Goal: Transaction & Acquisition: Purchase product/service

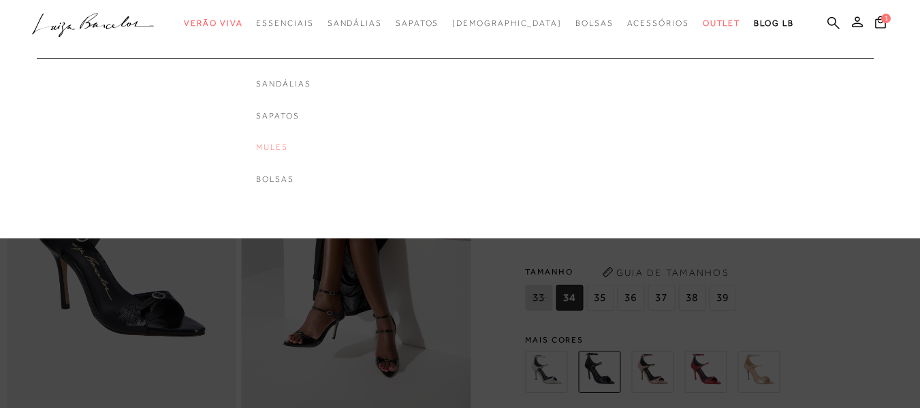
click at [304, 144] on link "Mules" at bounding box center [283, 148] width 54 height 12
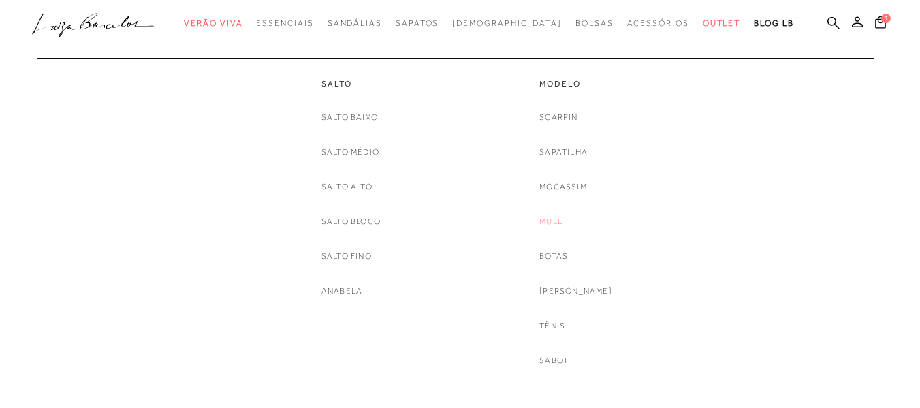
click at [561, 222] on link "Mule" at bounding box center [551, 221] width 24 height 14
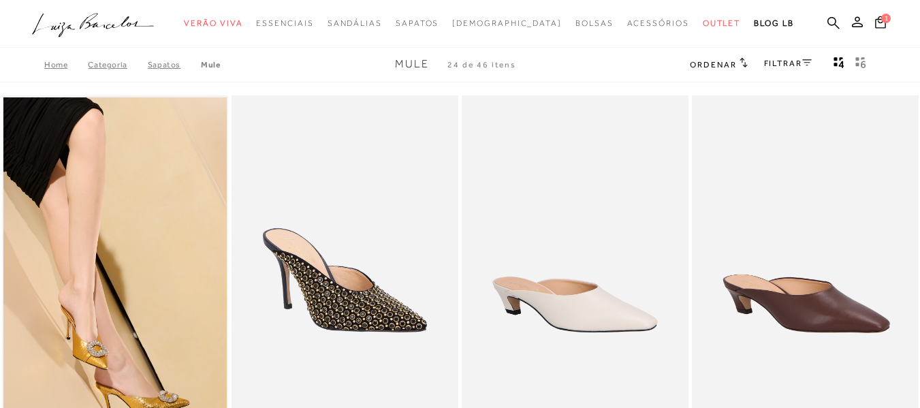
click at [795, 57] on div "FILTRAR" at bounding box center [788, 65] width 48 height 18
click at [812, 63] on div "Ordenar Ordenar por Padrão Lançamentos Estoque Menor preço" at bounding box center [781, 65] width 182 height 18
click at [806, 64] on icon at bounding box center [807, 62] width 10 height 7
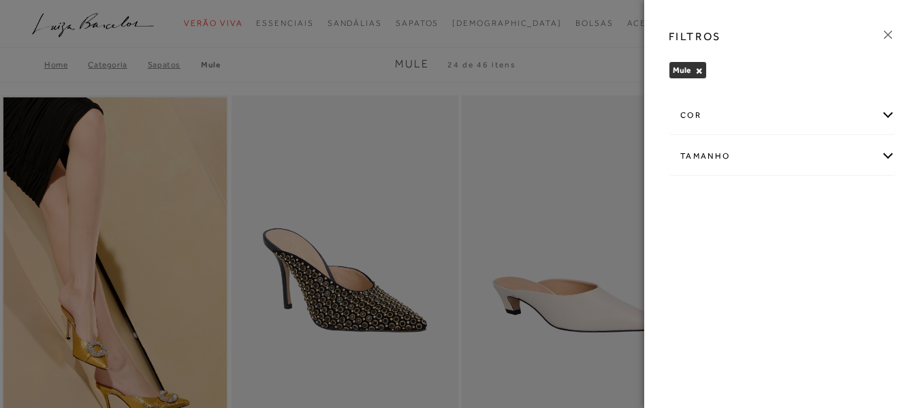
click at [703, 153] on div "Tamanho" at bounding box center [781, 156] width 225 height 36
click at [808, 197] on span "36" at bounding box center [805, 200] width 20 height 10
click at [805, 197] on input "36" at bounding box center [799, 202] width 14 height 14
checkbox input "true"
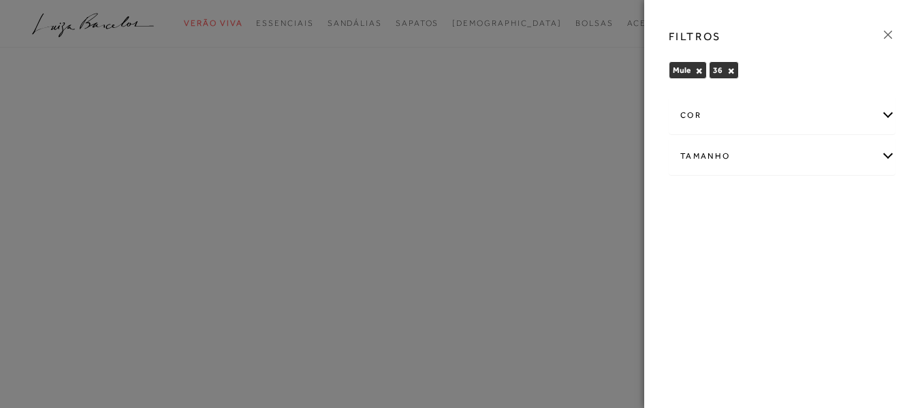
click at [889, 38] on icon at bounding box center [887, 34] width 15 height 15
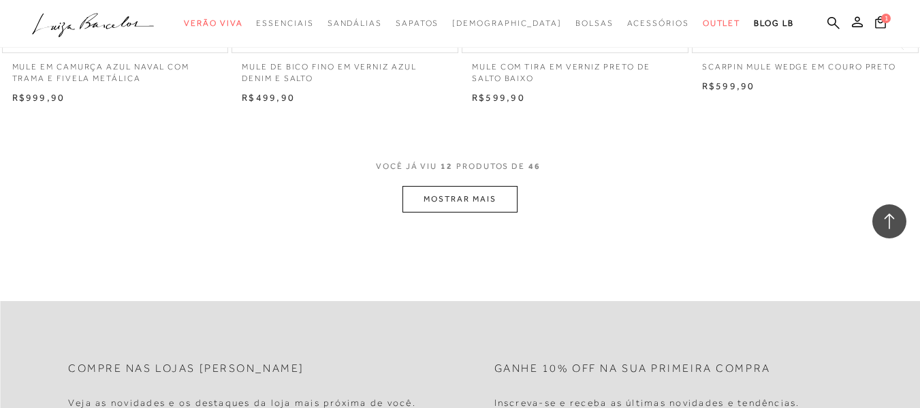
scroll to position [1294, 0]
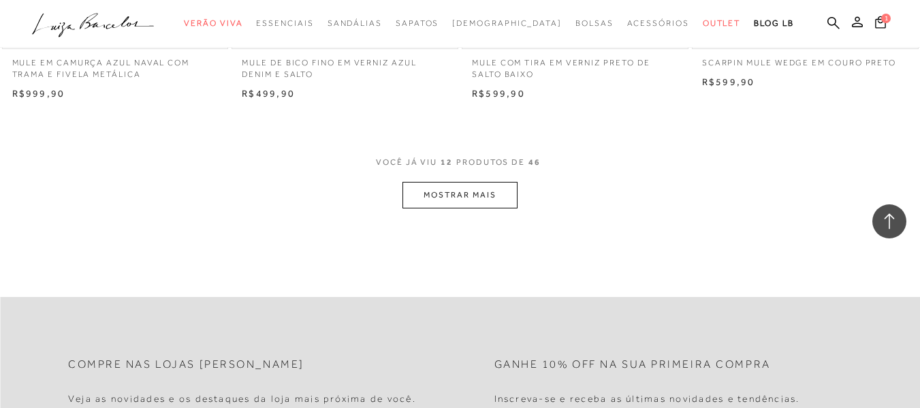
click at [488, 199] on button "MOSTRAR MAIS" at bounding box center [459, 195] width 114 height 27
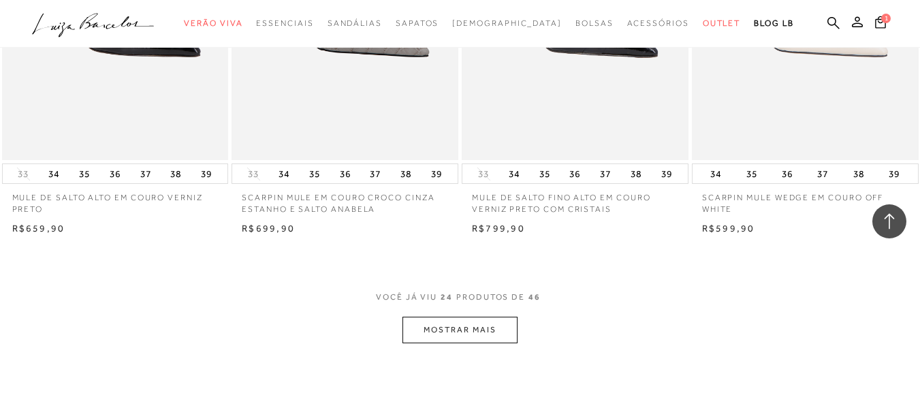
scroll to position [2451, 0]
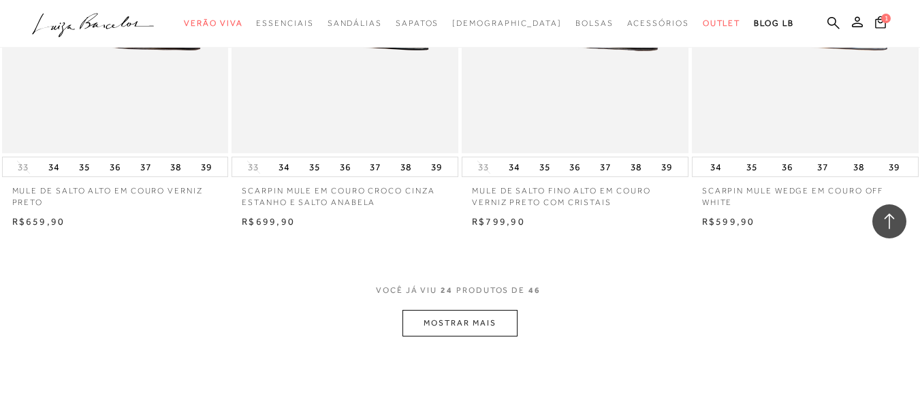
click at [483, 329] on button "MOSTRAR MAIS" at bounding box center [459, 323] width 114 height 27
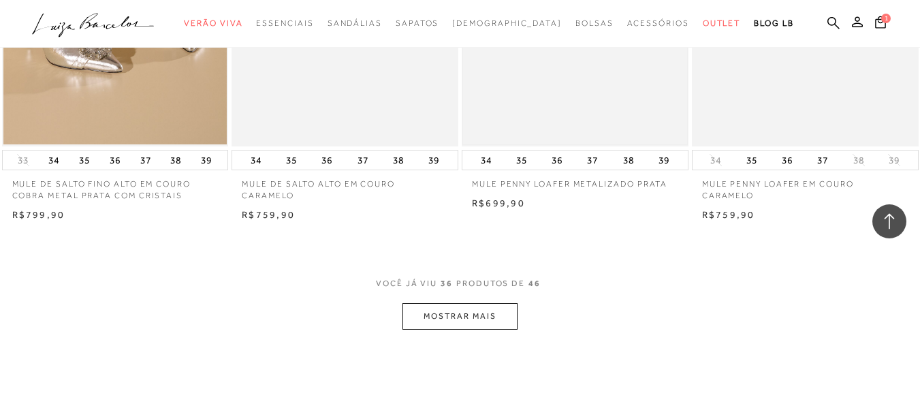
scroll to position [3745, 0]
click at [479, 319] on button "MOSTRAR MAIS" at bounding box center [459, 315] width 114 height 27
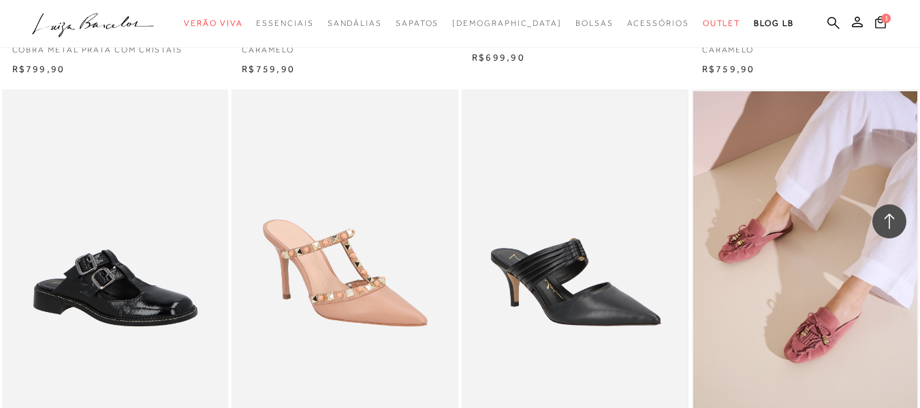
scroll to position [3881, 0]
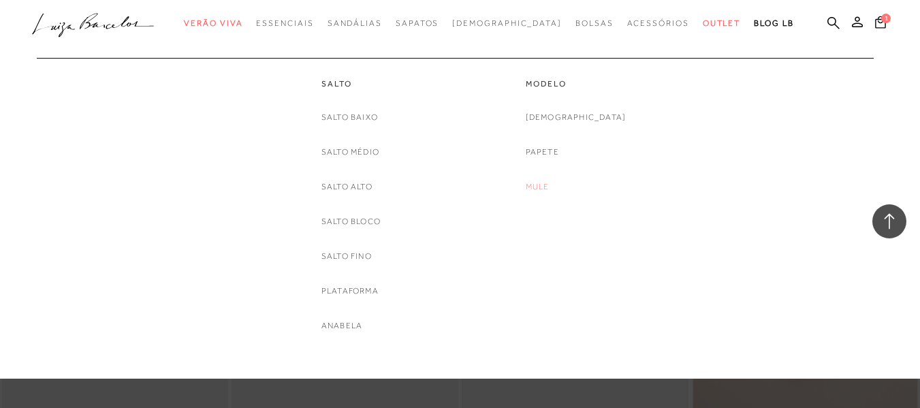
click at [549, 185] on link "Mule" at bounding box center [538, 187] width 24 height 14
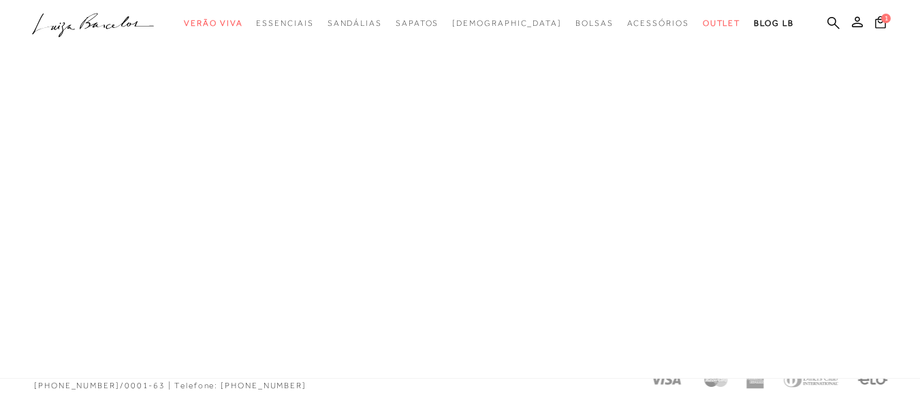
scroll to position [662, 0]
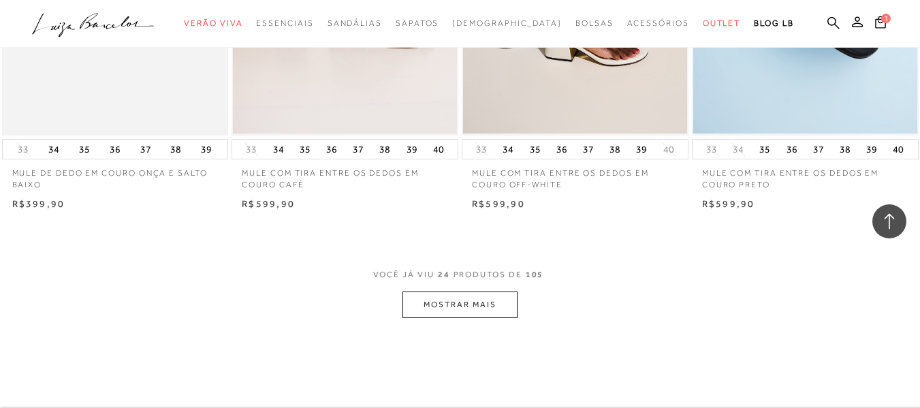
scroll to position [2460, 0]
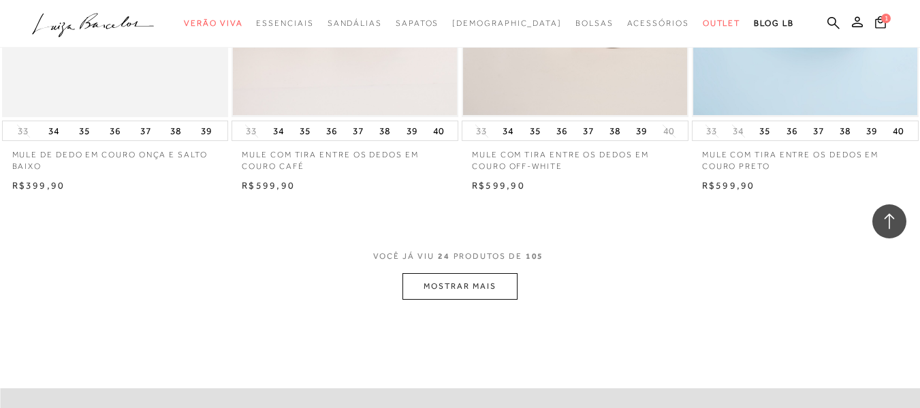
click at [458, 294] on button "MOSTRAR MAIS" at bounding box center [459, 286] width 114 height 27
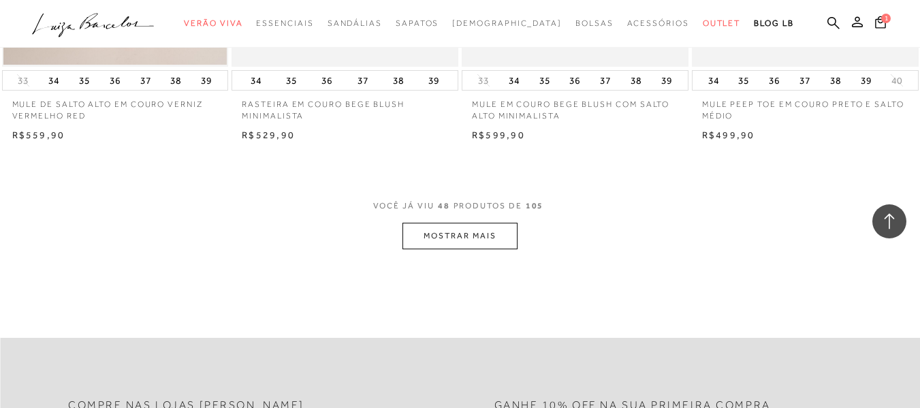
scroll to position [5115, 0]
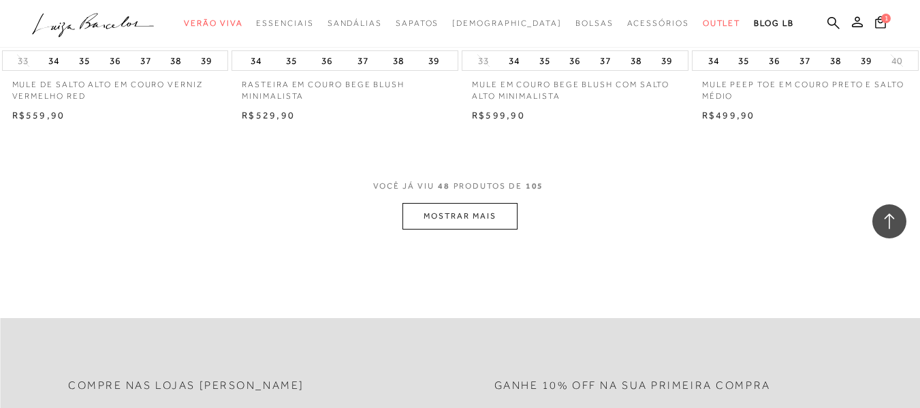
click at [468, 215] on button "MOSTRAR MAIS" at bounding box center [459, 216] width 114 height 27
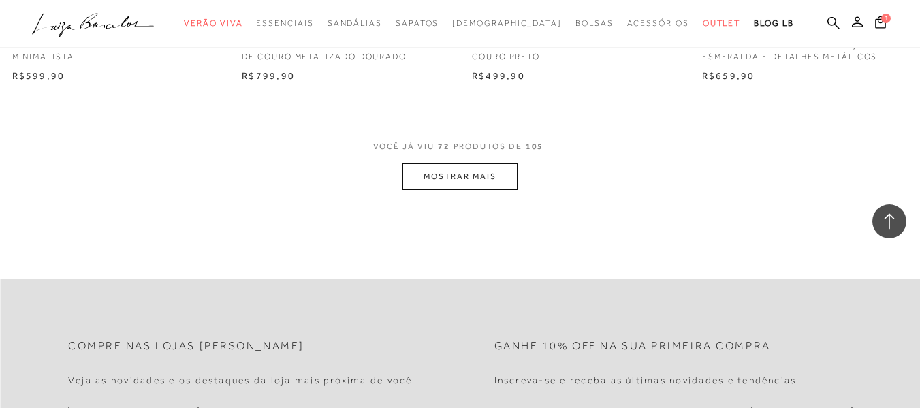
scroll to position [7771, 0]
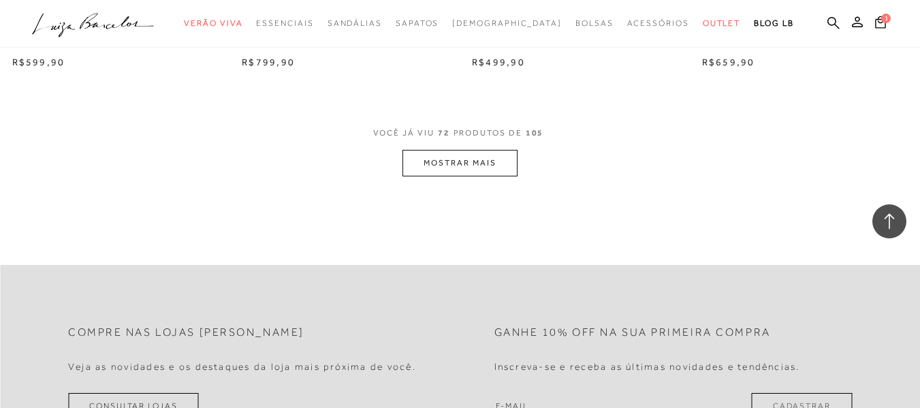
click at [438, 164] on button "MOSTRAR MAIS" at bounding box center [459, 163] width 114 height 27
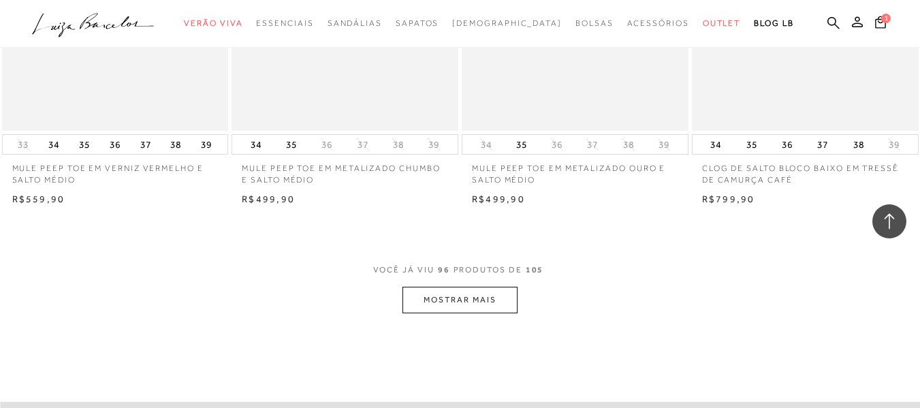
scroll to position [10222, 0]
click at [478, 299] on button "MOSTRAR MAIS" at bounding box center [459, 297] width 114 height 27
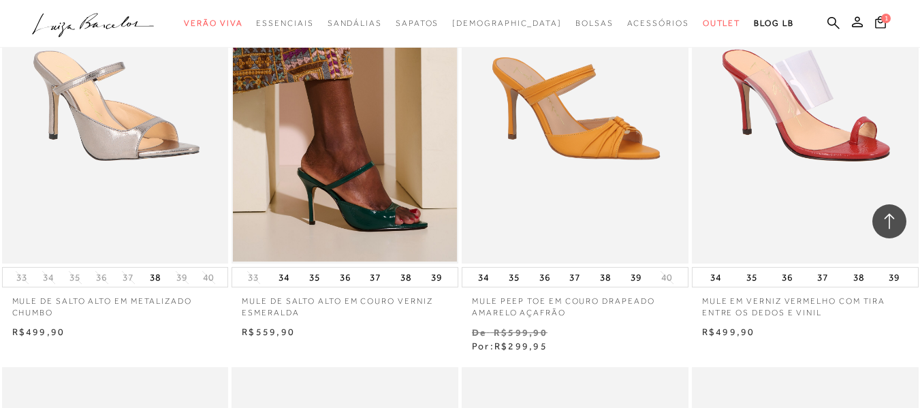
scroll to position [7907, 0]
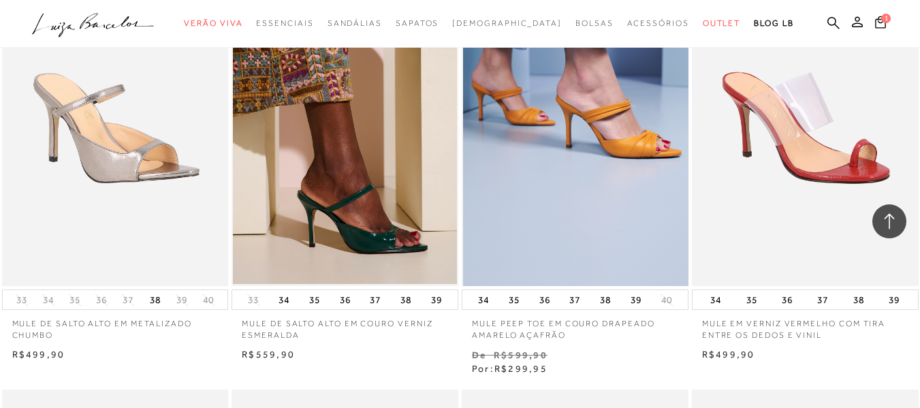
click at [626, 136] on img at bounding box center [575, 116] width 225 height 340
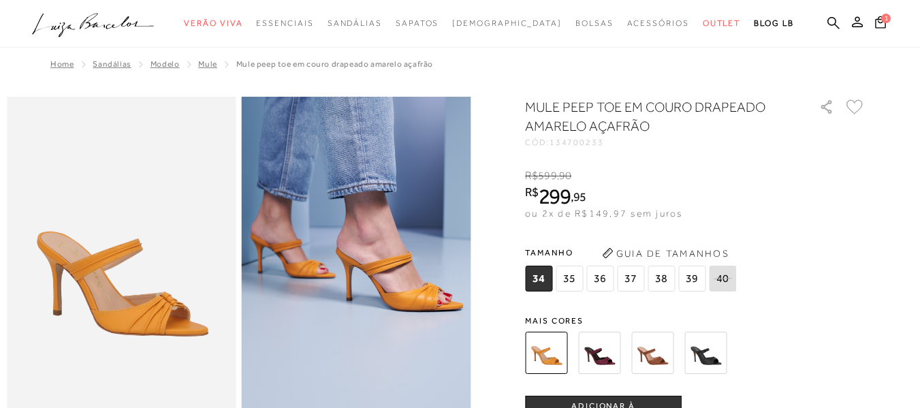
scroll to position [68, 0]
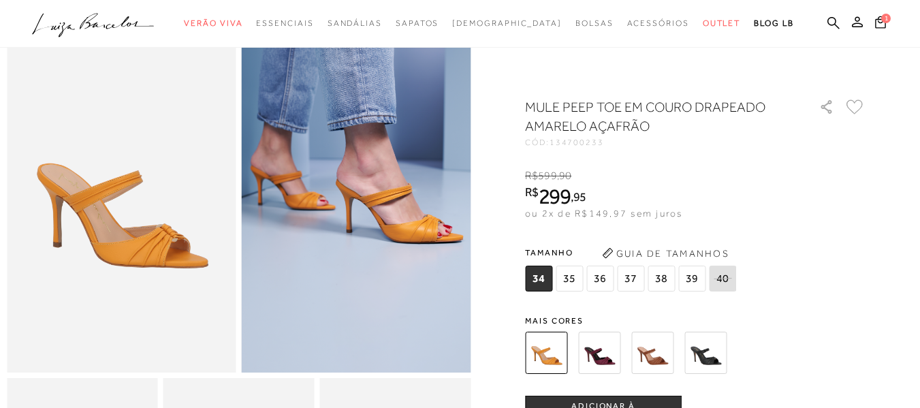
click at [609, 359] on img at bounding box center [599, 353] width 42 height 42
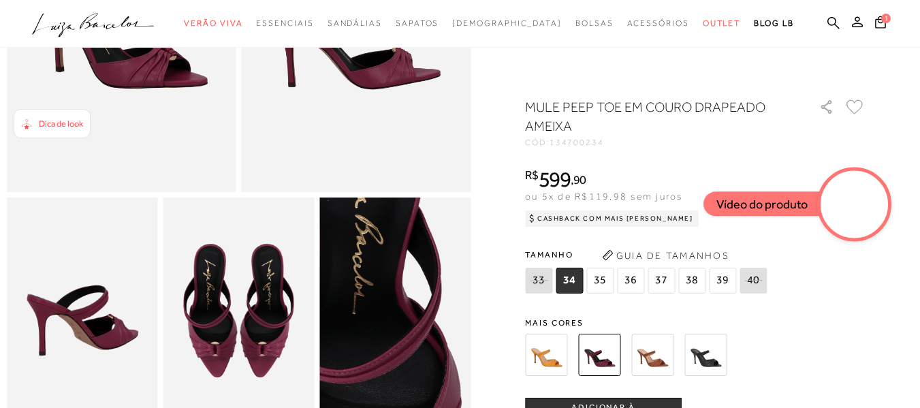
scroll to position [272, 0]
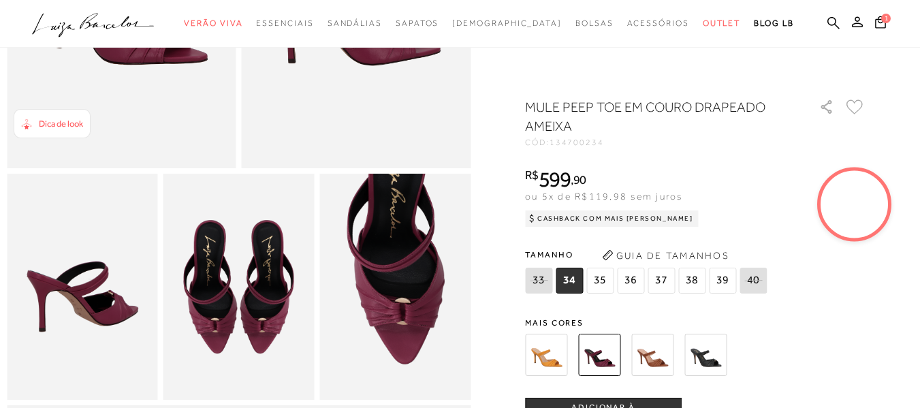
click at [661, 351] on img at bounding box center [652, 355] width 42 height 42
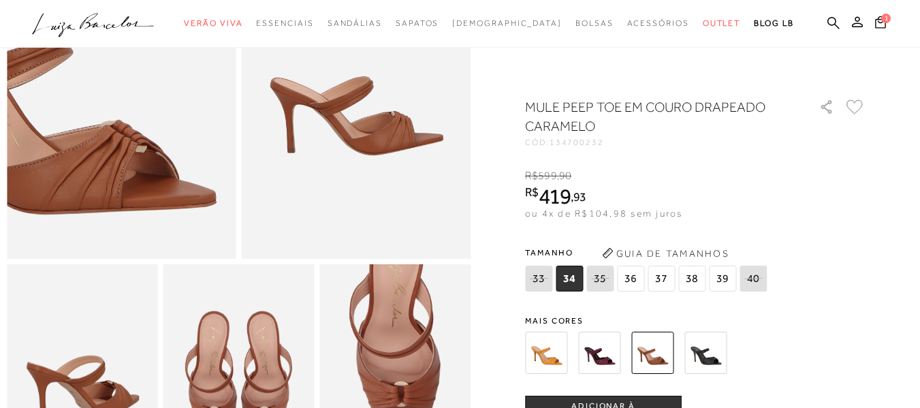
scroll to position [204, 0]
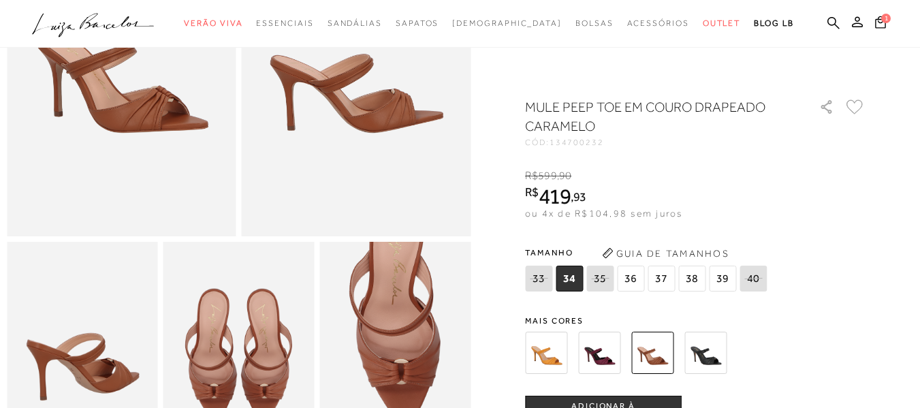
click at [709, 342] on img at bounding box center [705, 353] width 42 height 42
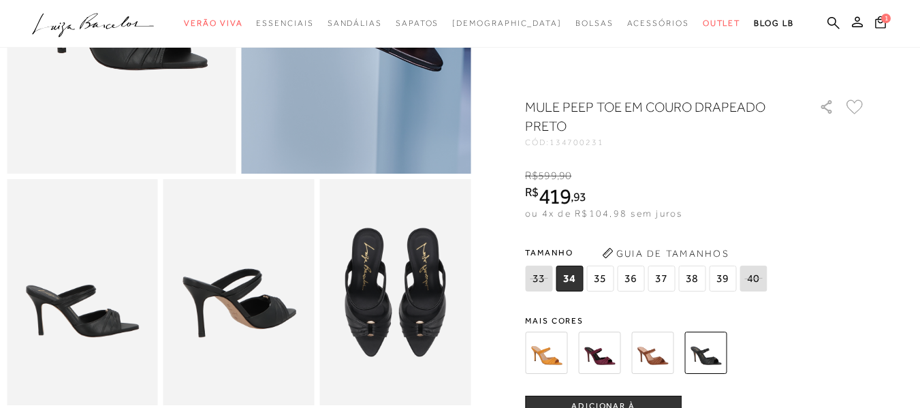
scroll to position [272, 0]
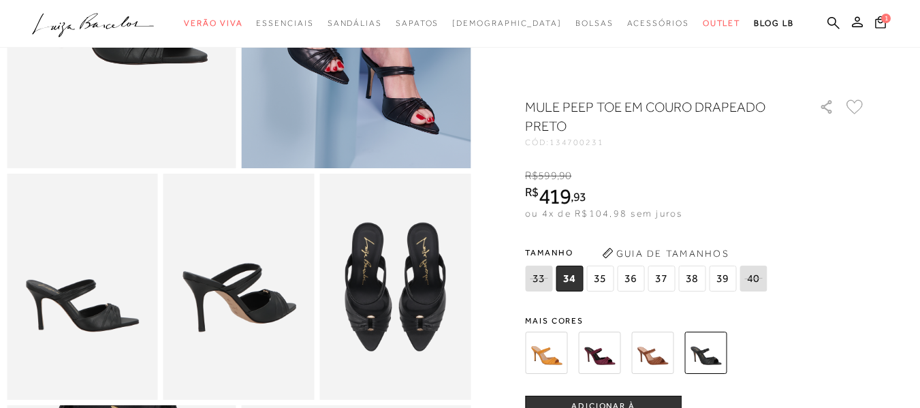
click at [552, 354] on img at bounding box center [546, 353] width 42 height 42
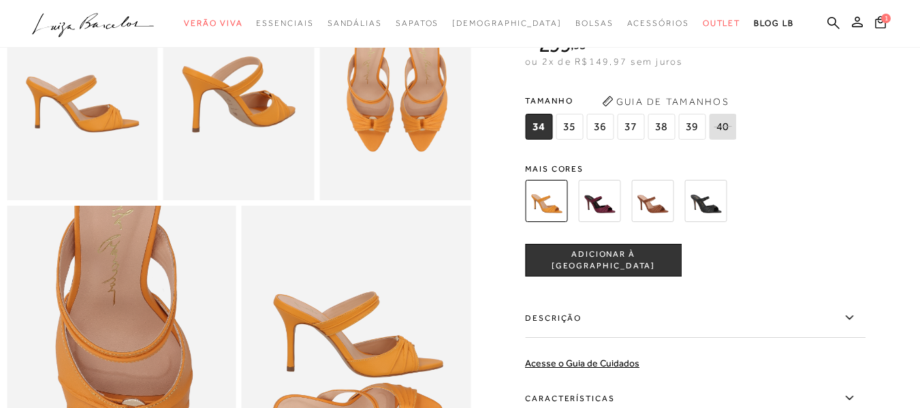
scroll to position [272, 0]
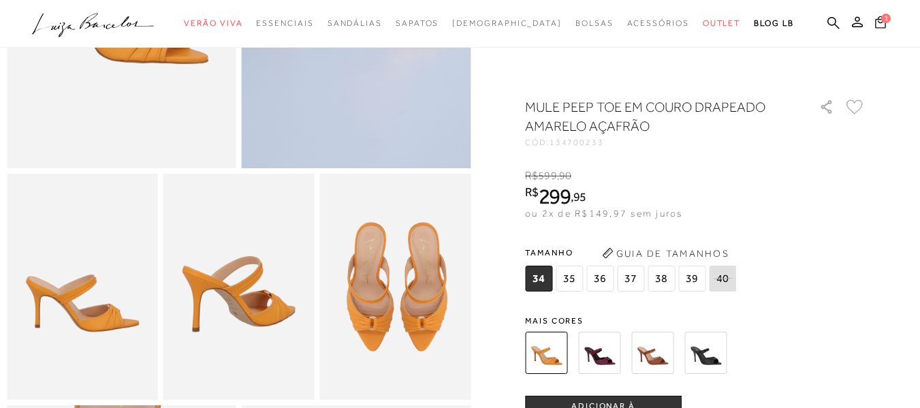
click at [875, 19] on icon at bounding box center [880, 22] width 11 height 12
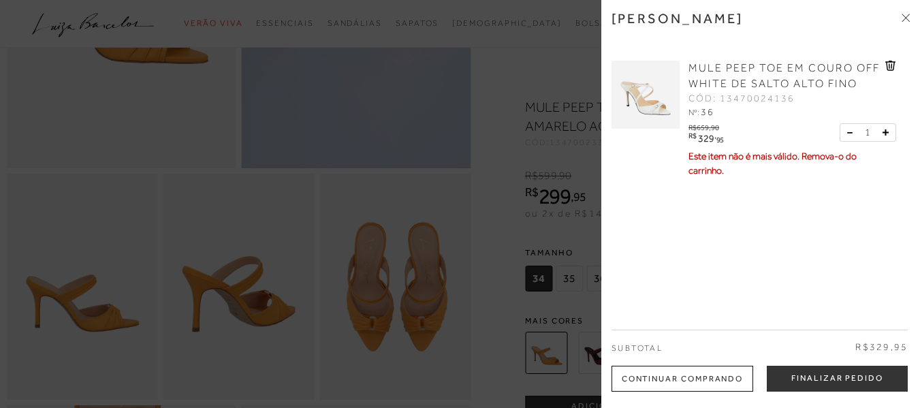
click at [887, 61] on icon at bounding box center [890, 66] width 10 height 10
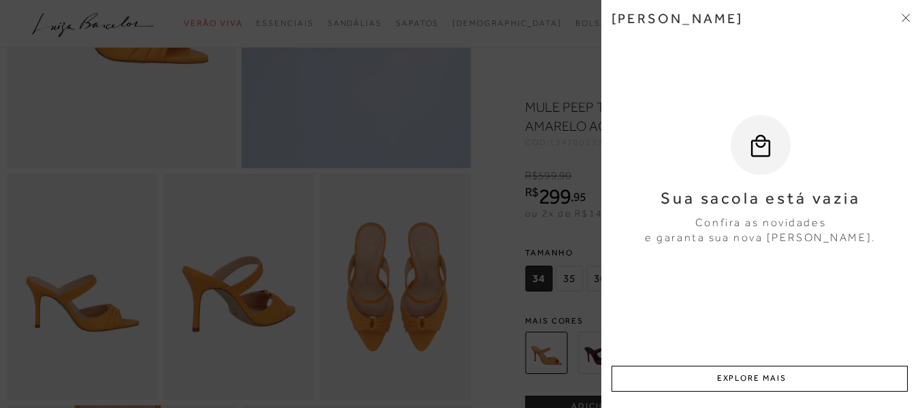
click at [436, 148] on div at bounding box center [460, 204] width 920 height 408
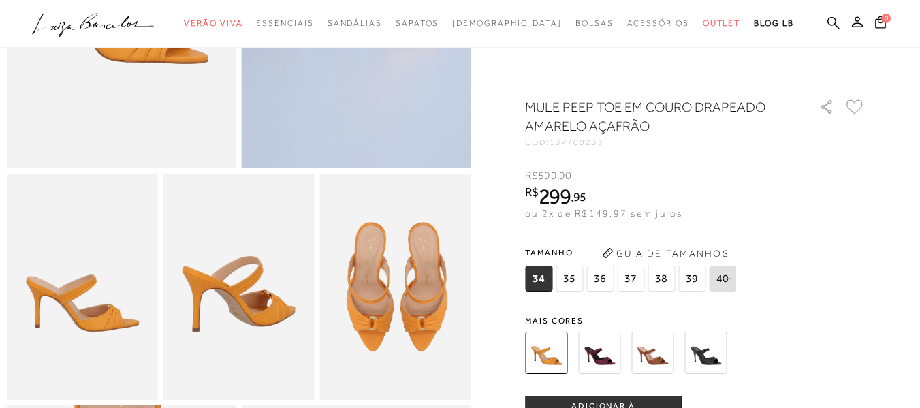
click at [606, 278] on span "36" at bounding box center [599, 279] width 27 height 26
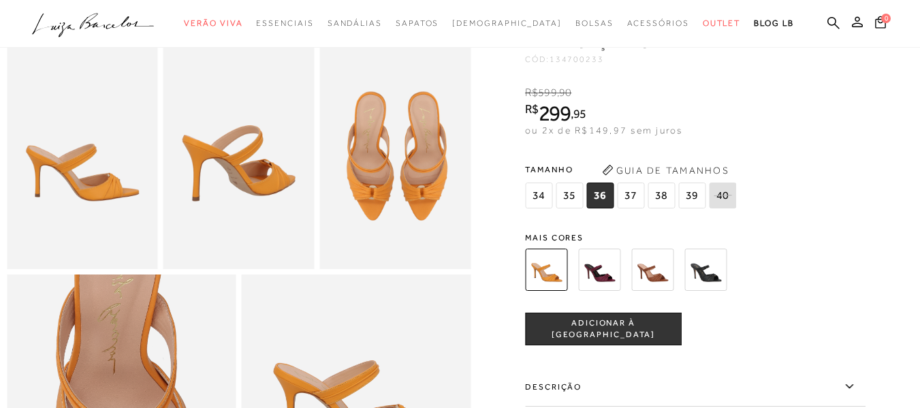
scroll to position [409, 0]
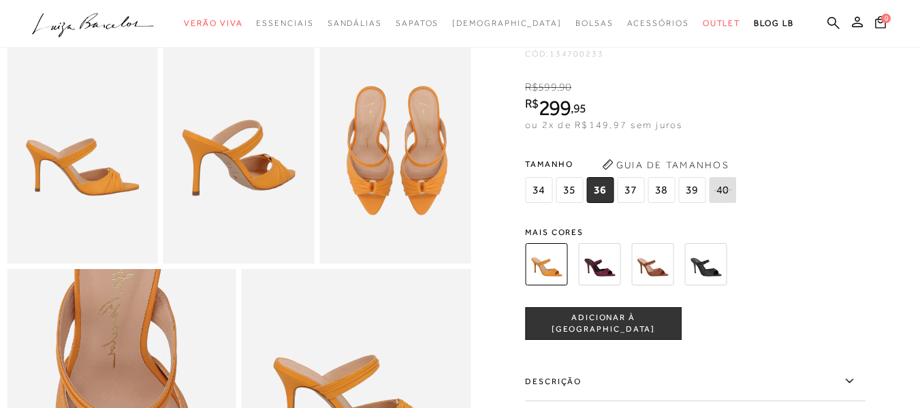
click at [626, 336] on span "ADICIONAR À [GEOGRAPHIC_DATA]" at bounding box center [603, 324] width 155 height 24
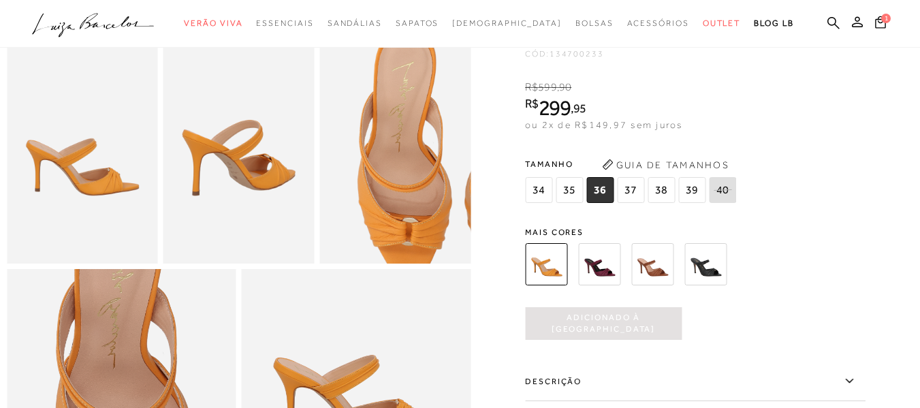
scroll to position [0, 0]
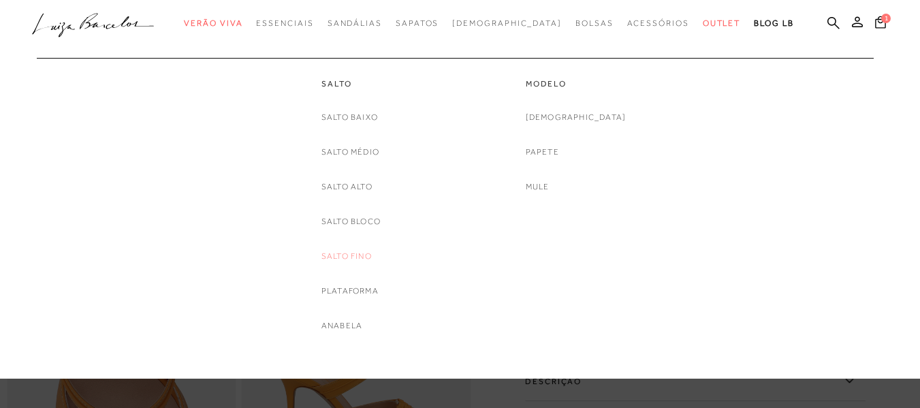
click at [355, 262] on link "Salto Fino" at bounding box center [346, 256] width 50 height 14
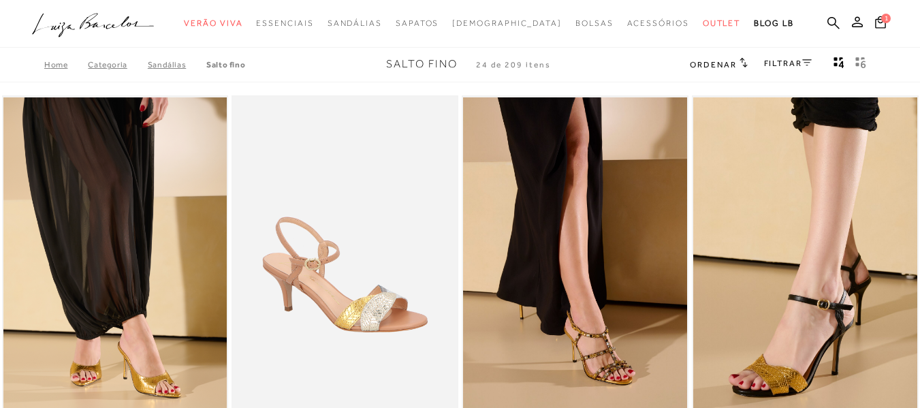
click at [863, 61] on icon "gridText6Desc" at bounding box center [863, 64] width 5 height 7
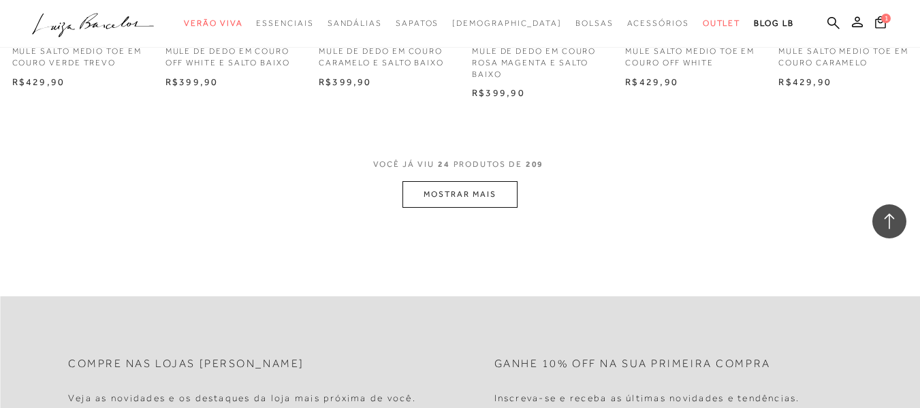
scroll to position [2655, 0]
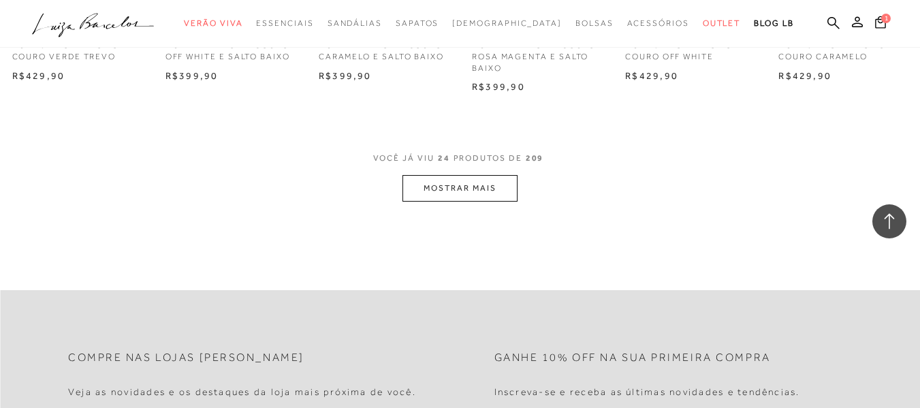
click at [505, 182] on button "MOSTRAR MAIS" at bounding box center [459, 188] width 114 height 27
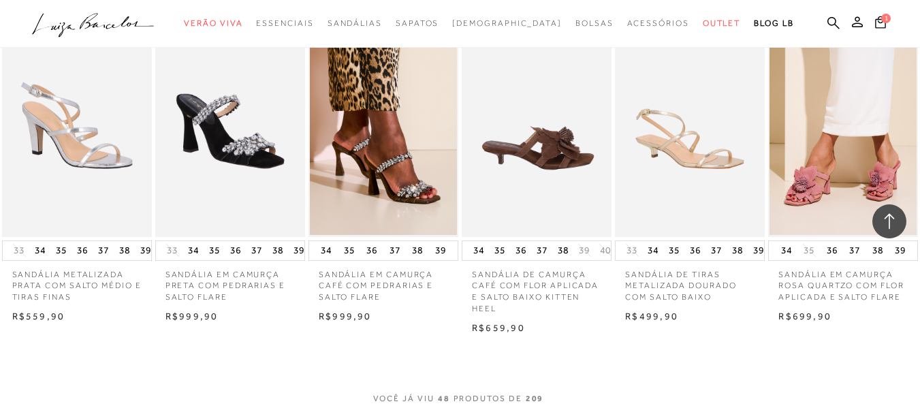
scroll to position [3949, 0]
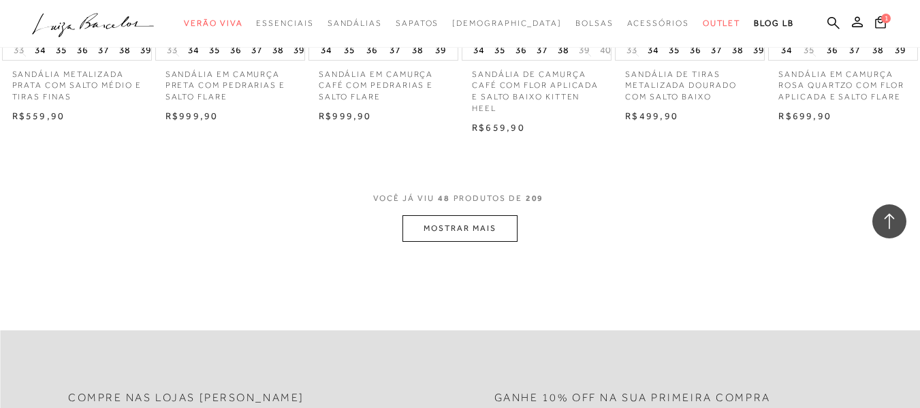
click at [457, 224] on button "MOSTRAR MAIS" at bounding box center [459, 228] width 114 height 27
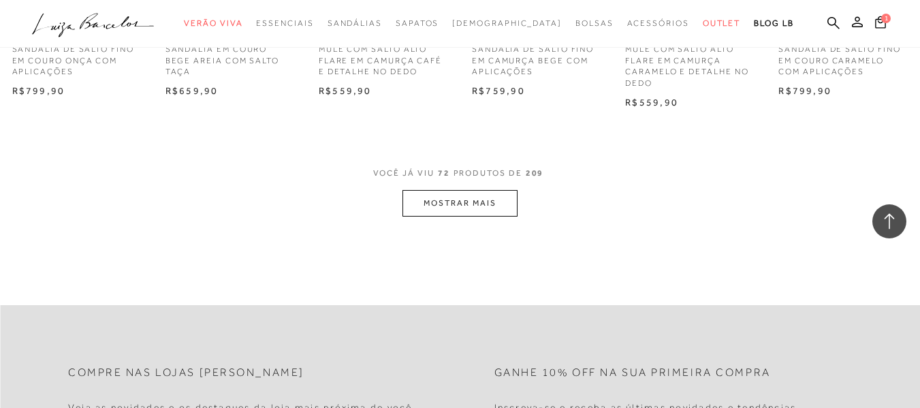
scroll to position [5311, 0]
click at [449, 204] on button "MOSTRAR MAIS" at bounding box center [459, 200] width 114 height 27
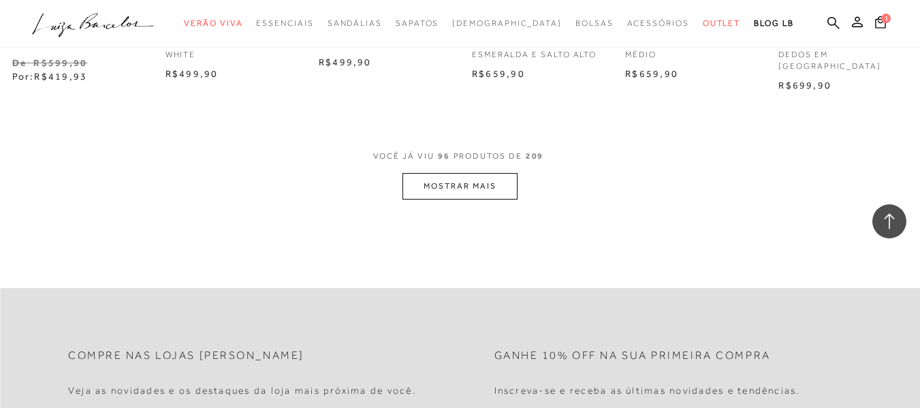
scroll to position [6673, 0]
click at [434, 171] on button "MOSTRAR MAIS" at bounding box center [459, 184] width 114 height 27
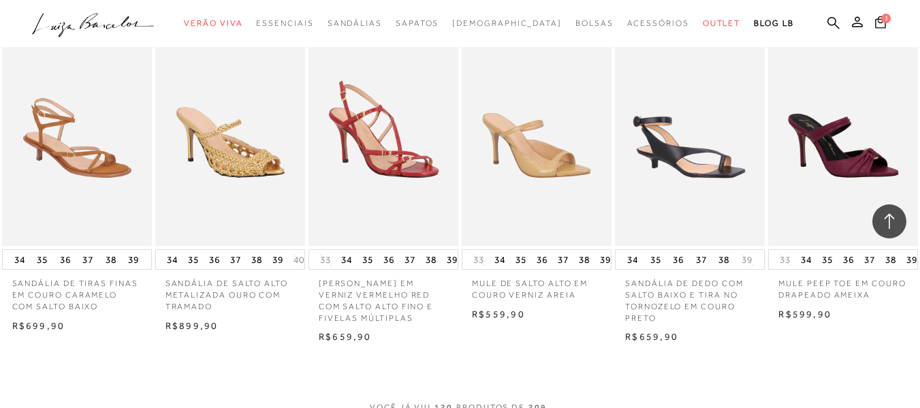
scroll to position [7762, 0]
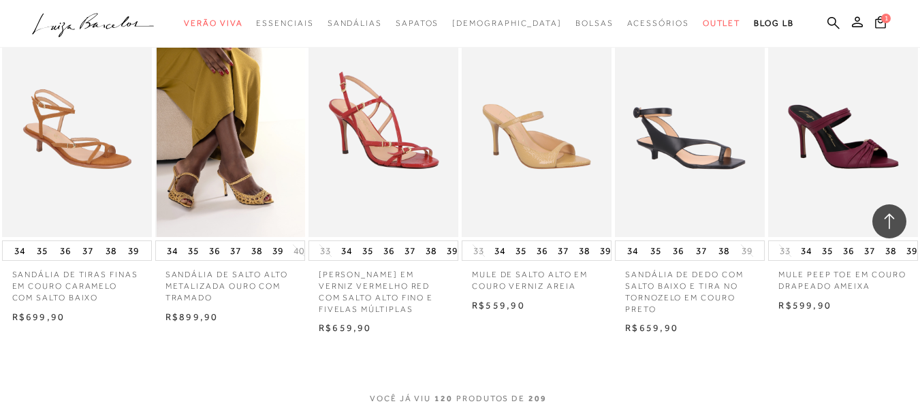
click at [212, 129] on img at bounding box center [231, 124] width 148 height 225
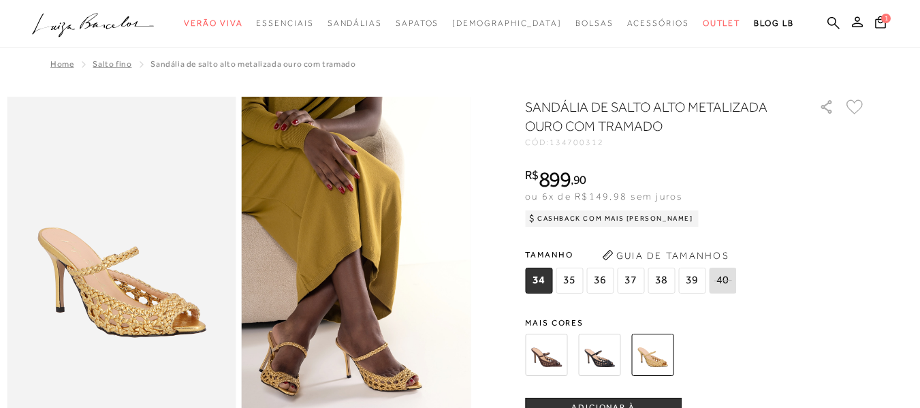
click at [560, 345] on img at bounding box center [546, 355] width 42 height 42
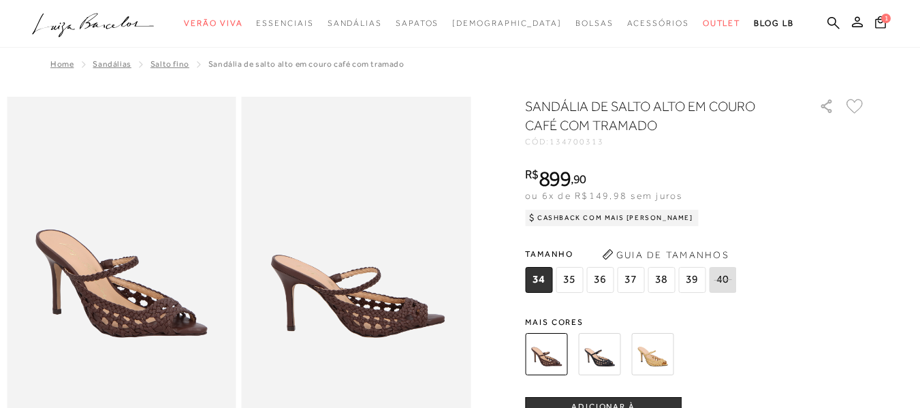
click at [609, 352] on img at bounding box center [599, 354] width 42 height 42
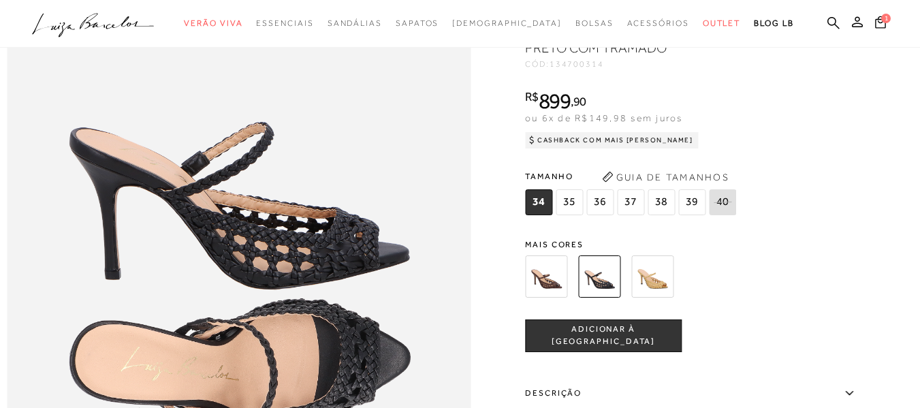
scroll to position [681, 0]
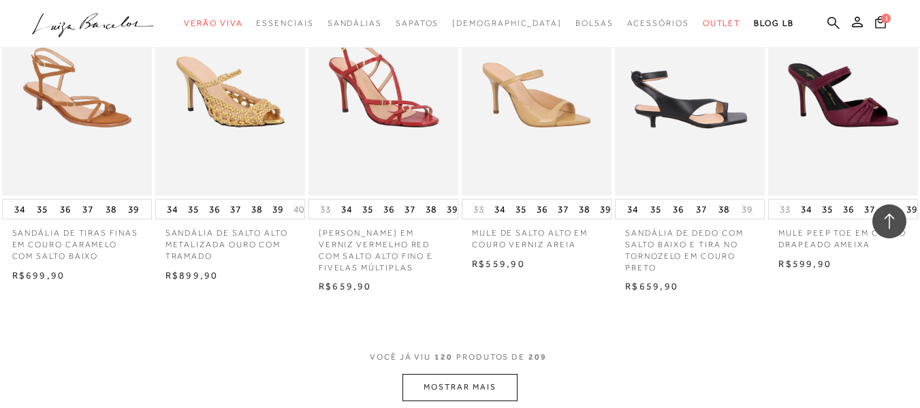
scroll to position [7898, 0]
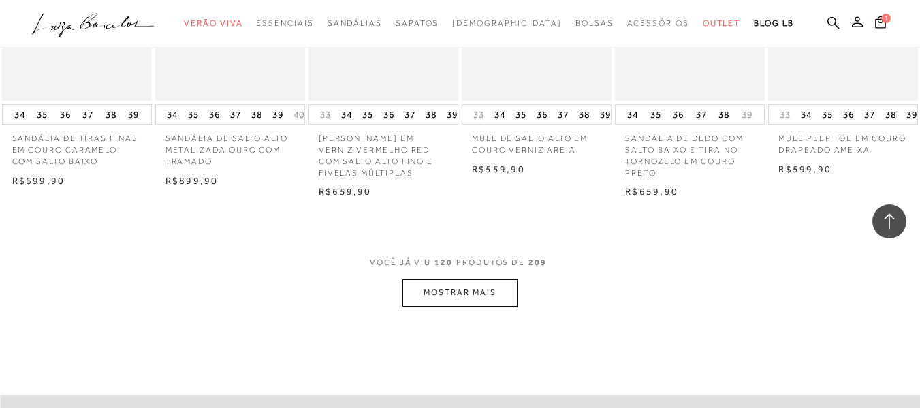
click at [488, 279] on button "MOSTRAR MAIS" at bounding box center [459, 292] width 114 height 27
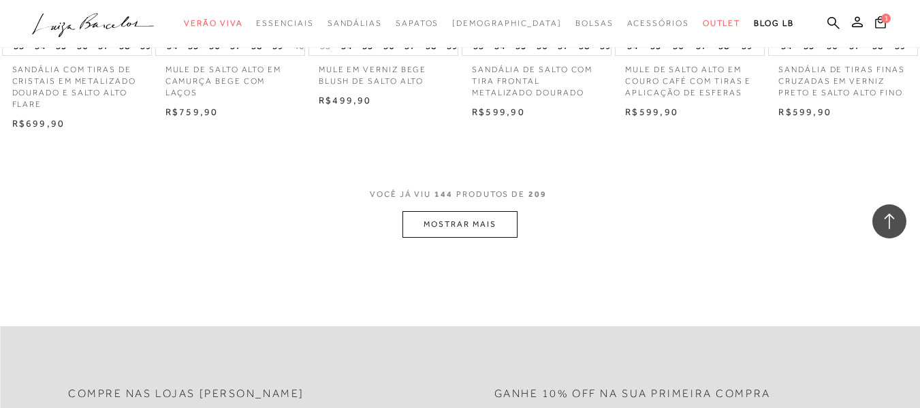
scroll to position [9328, 0]
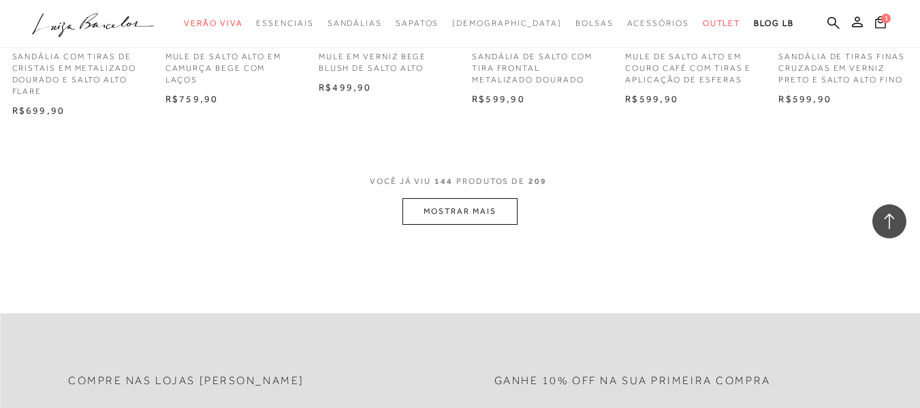
click at [446, 198] on button "MOSTRAR MAIS" at bounding box center [459, 211] width 114 height 27
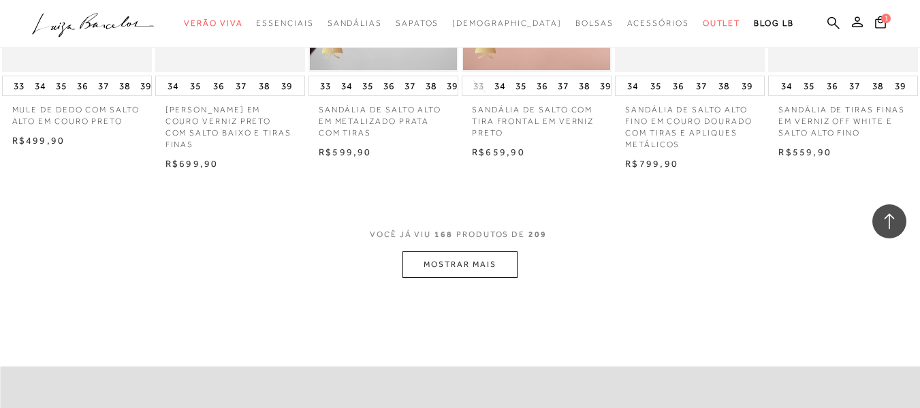
scroll to position [10622, 0]
click at [470, 251] on button "MOSTRAR MAIS" at bounding box center [459, 263] width 114 height 27
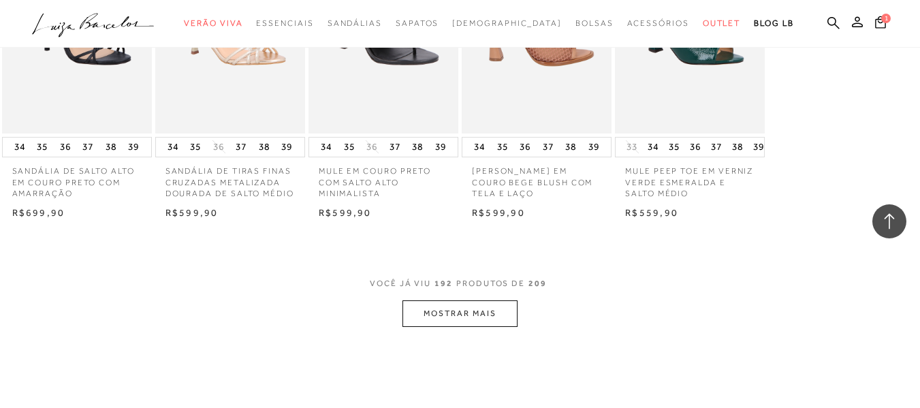
scroll to position [11915, 0]
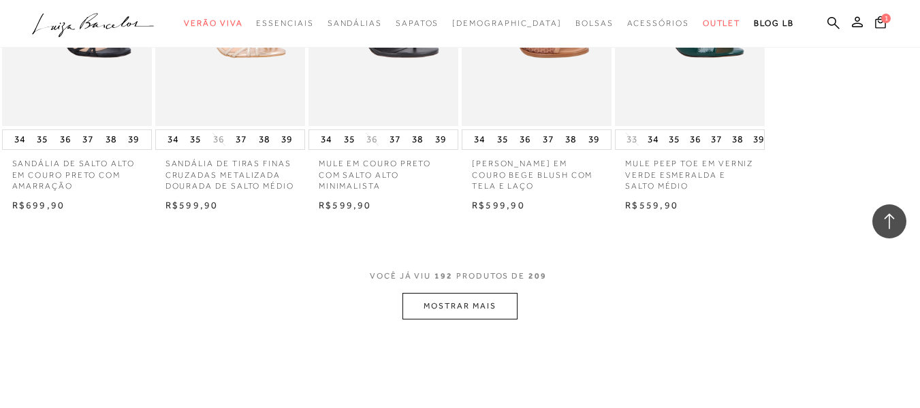
click at [481, 295] on button "MOSTRAR MAIS" at bounding box center [459, 306] width 114 height 27
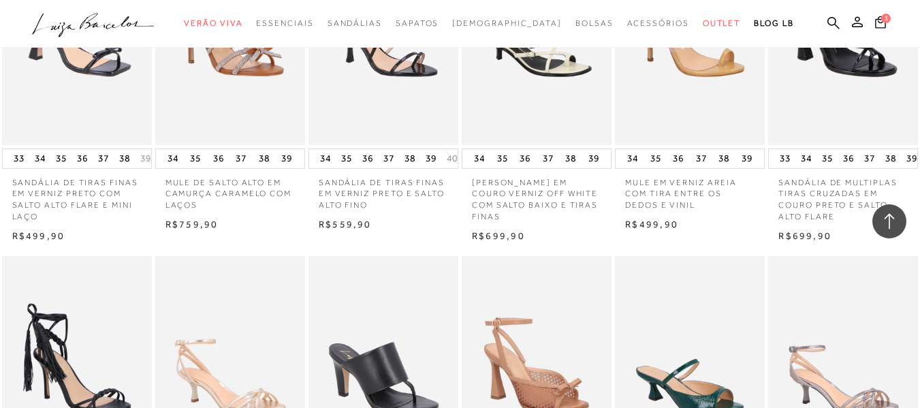
scroll to position [11507, 0]
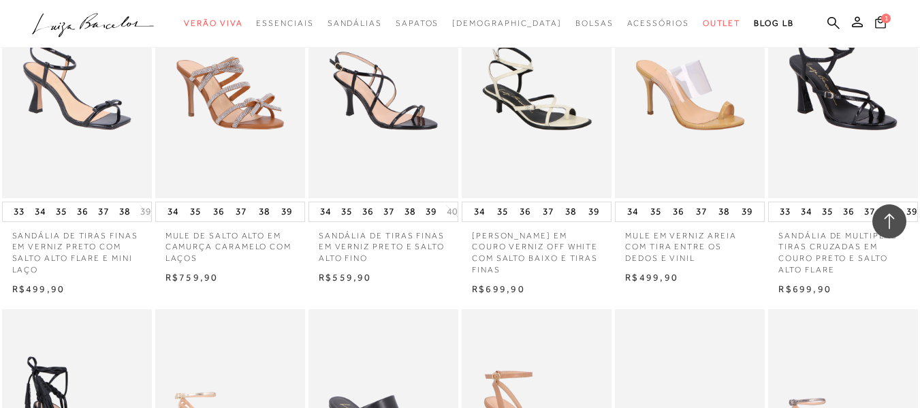
click at [881, 22] on span "1" at bounding box center [886, 19] width 10 height 10
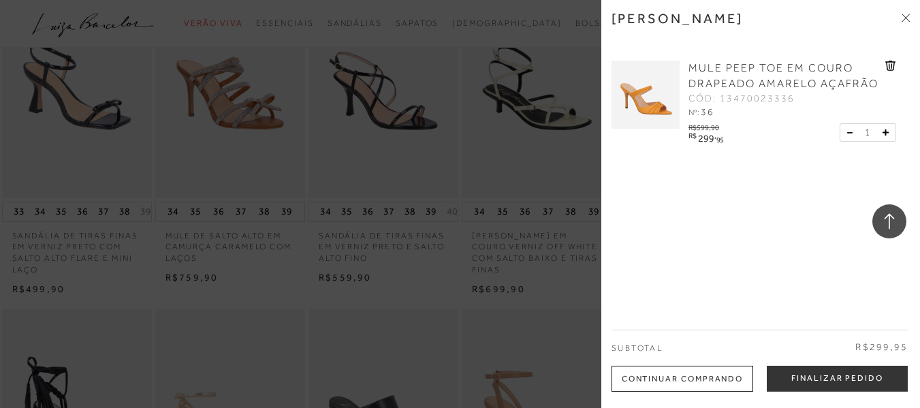
click at [667, 93] on img at bounding box center [645, 95] width 68 height 68
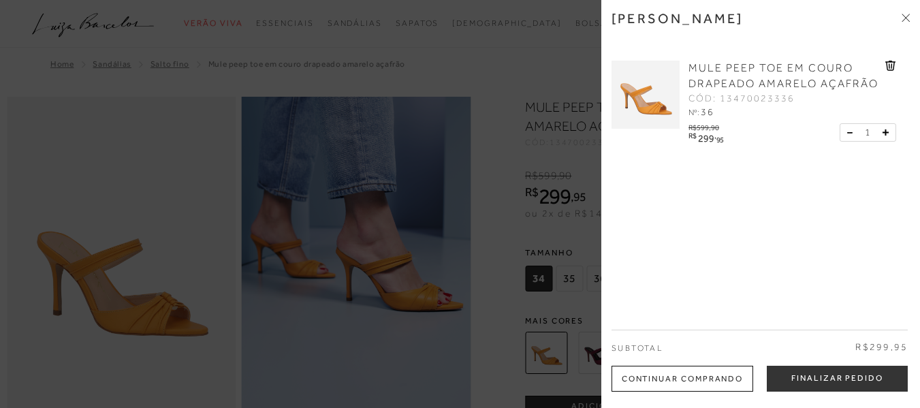
click at [906, 16] on icon at bounding box center [905, 18] width 8 height 8
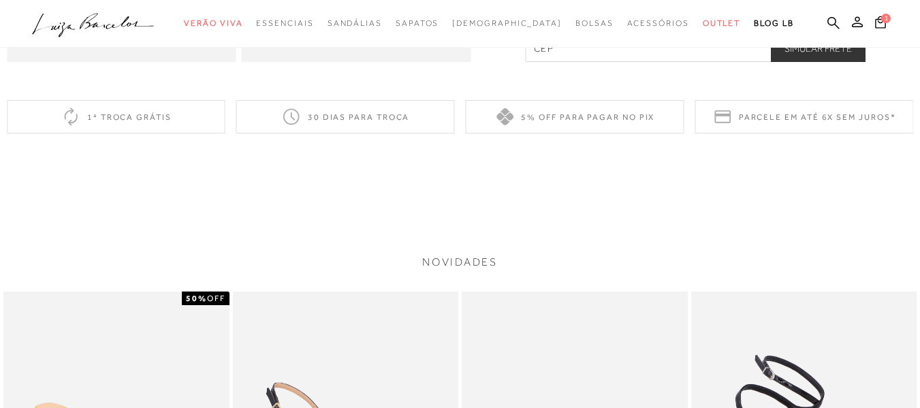
scroll to position [817, 0]
